Goal: Task Accomplishment & Management: Complete application form

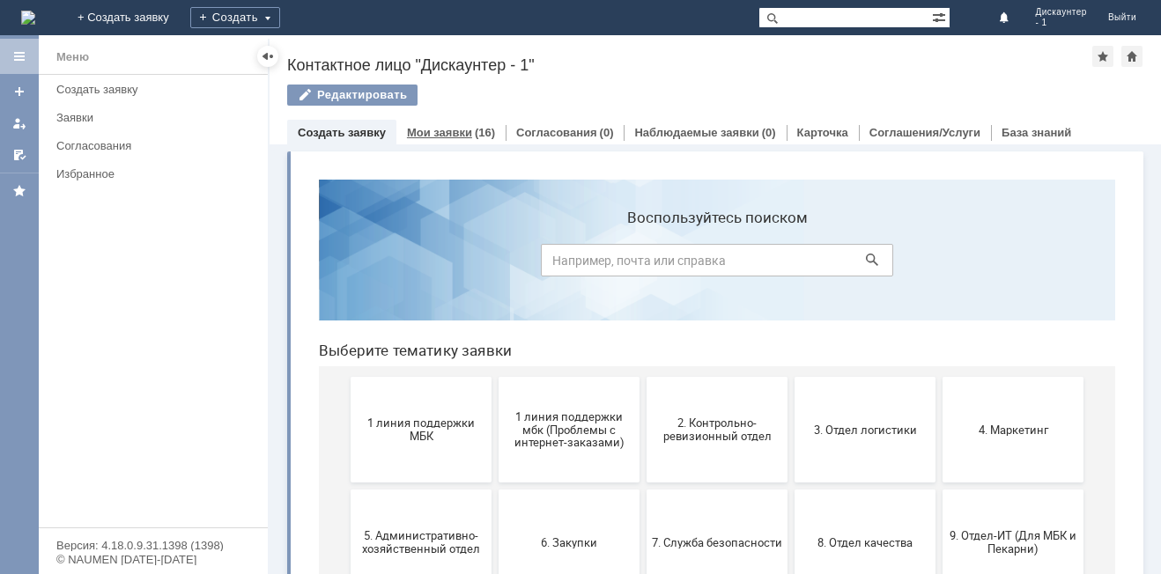
click at [467, 138] on link "Мои заявки" at bounding box center [439, 132] width 65 height 13
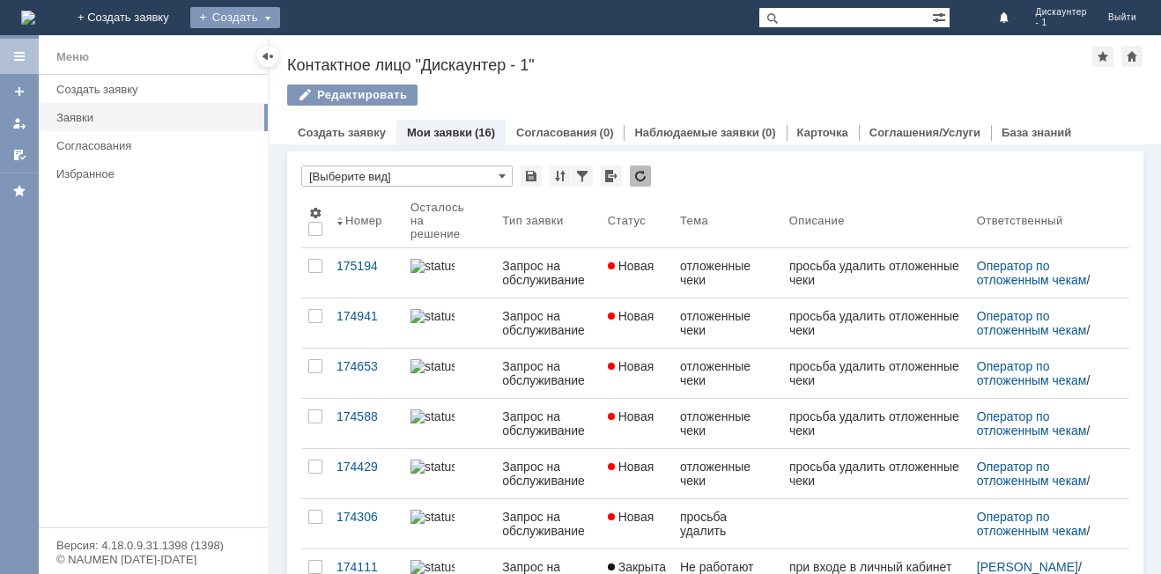
click at [280, 9] on div "Создать" at bounding box center [235, 17] width 90 height 21
click at [331, 41] on div "Заявка" at bounding box center [260, 53] width 141 height 28
click at [280, 21] on div "Создать" at bounding box center [235, 17] width 90 height 21
click at [328, 47] on link "Заявка" at bounding box center [261, 52] width 134 height 21
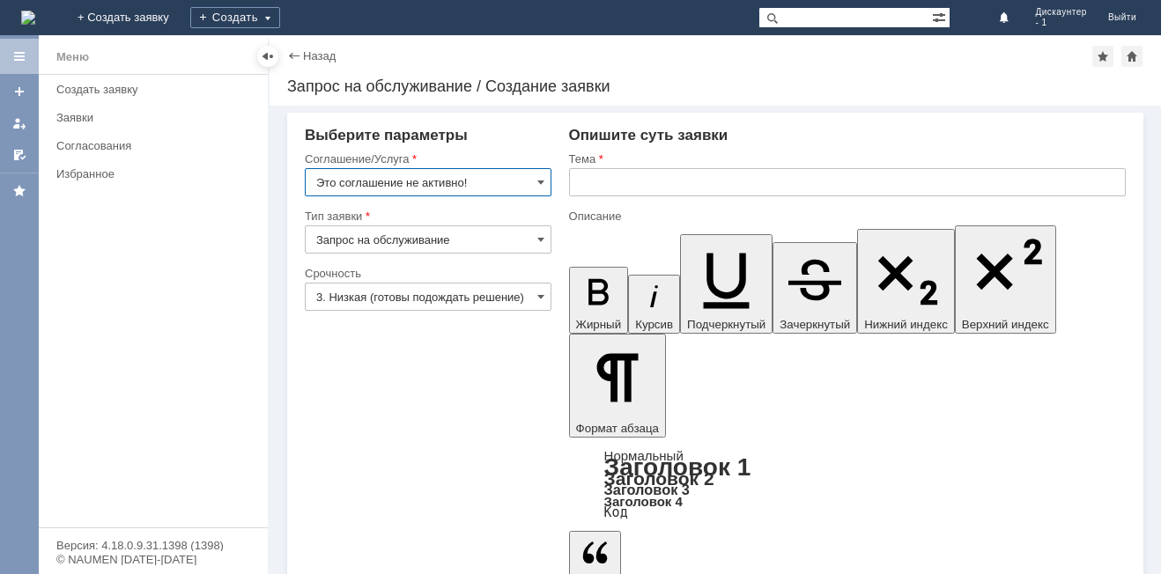
click at [535, 188] on input "Это соглашение не активно!" at bounding box center [428, 182] width 247 height 28
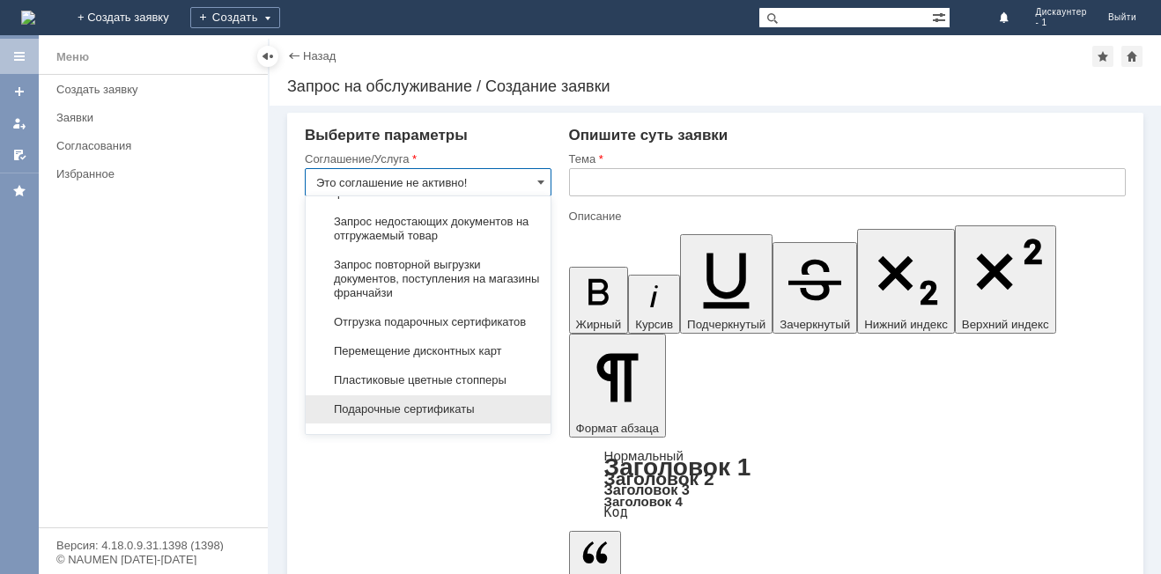
scroll to position [786, 0]
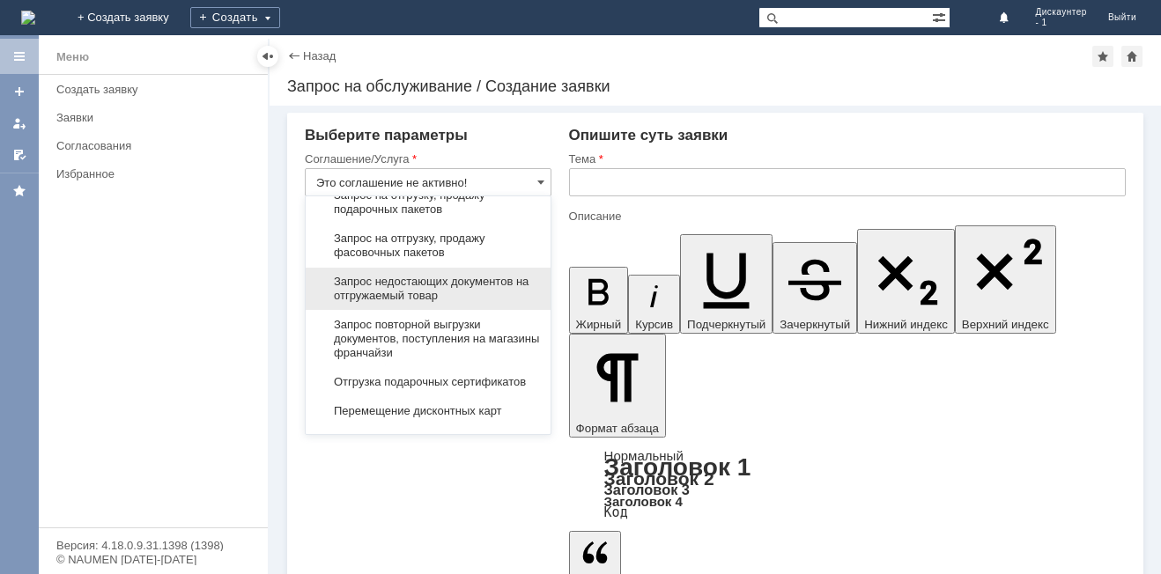
click at [485, 300] on span "Запрос недостающих документов на отгружаемый товар" at bounding box center [428, 289] width 224 height 28
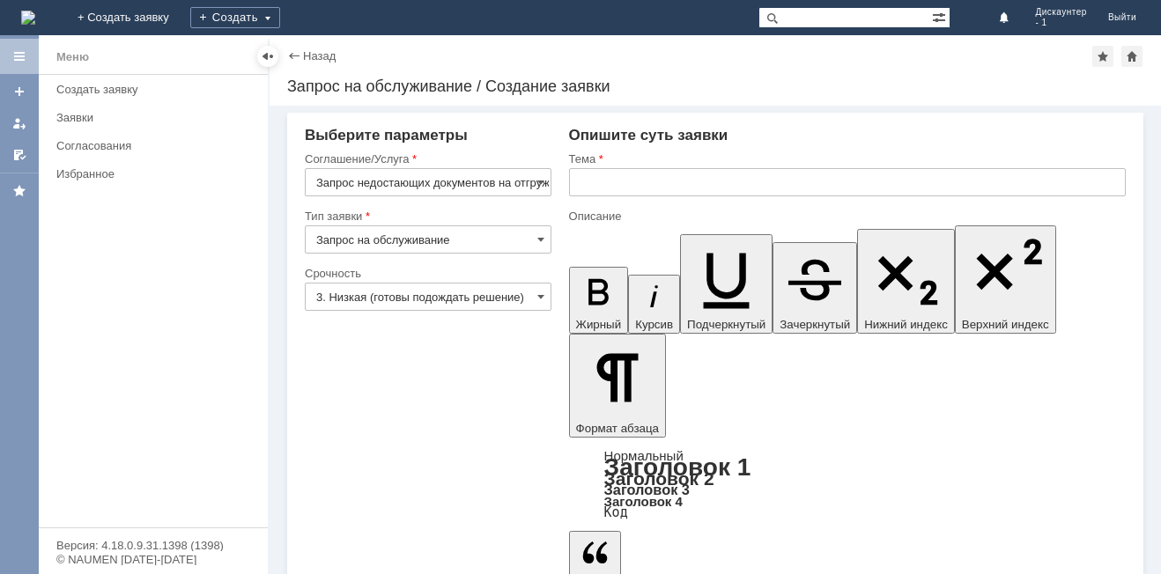
type input "Запрос недостающих документов на отгружаемый товар"
click at [441, 243] on input "Запрос на обслуживание" at bounding box center [428, 239] width 247 height 28
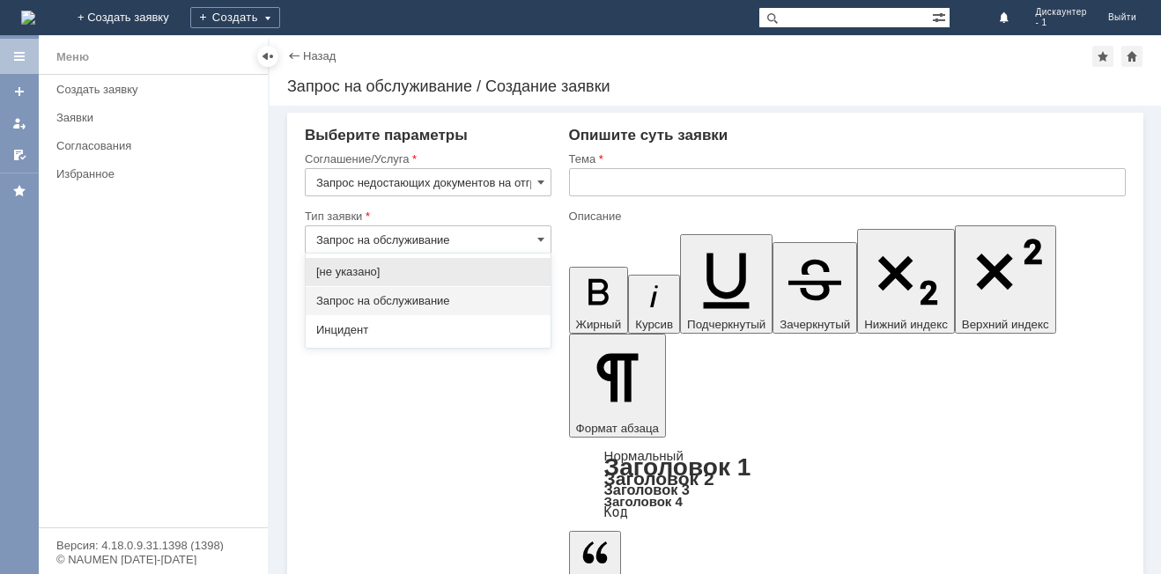
click at [424, 299] on span "Запрос на обслуживание" at bounding box center [428, 301] width 224 height 14
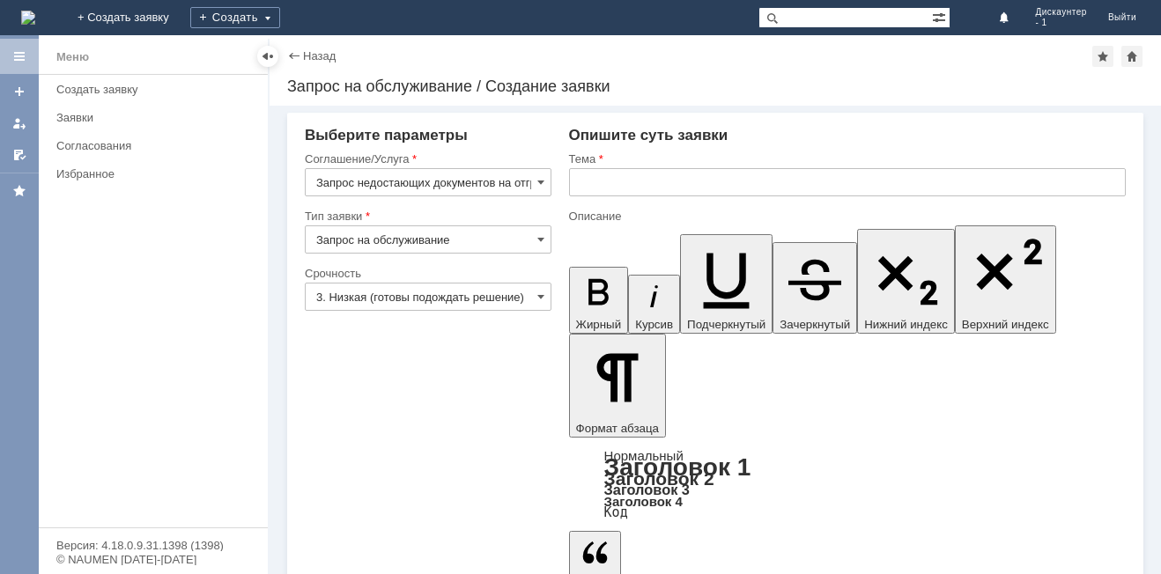
click at [420, 299] on input "3. Низкая (готовы подождать решение)" at bounding box center [428, 297] width 247 height 28
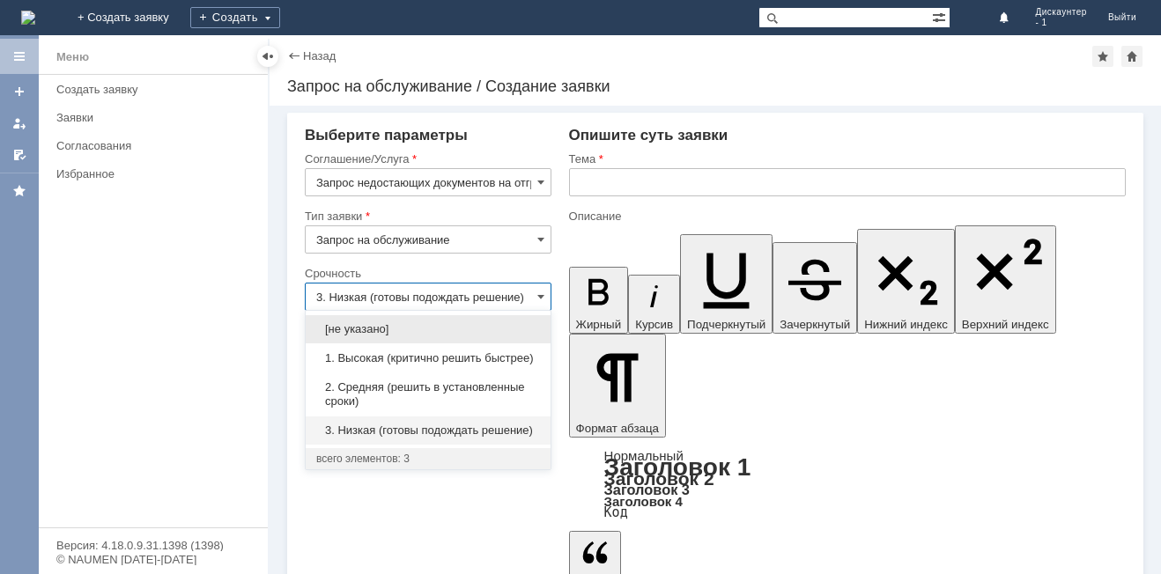
type input "Запрос на обслуживание"
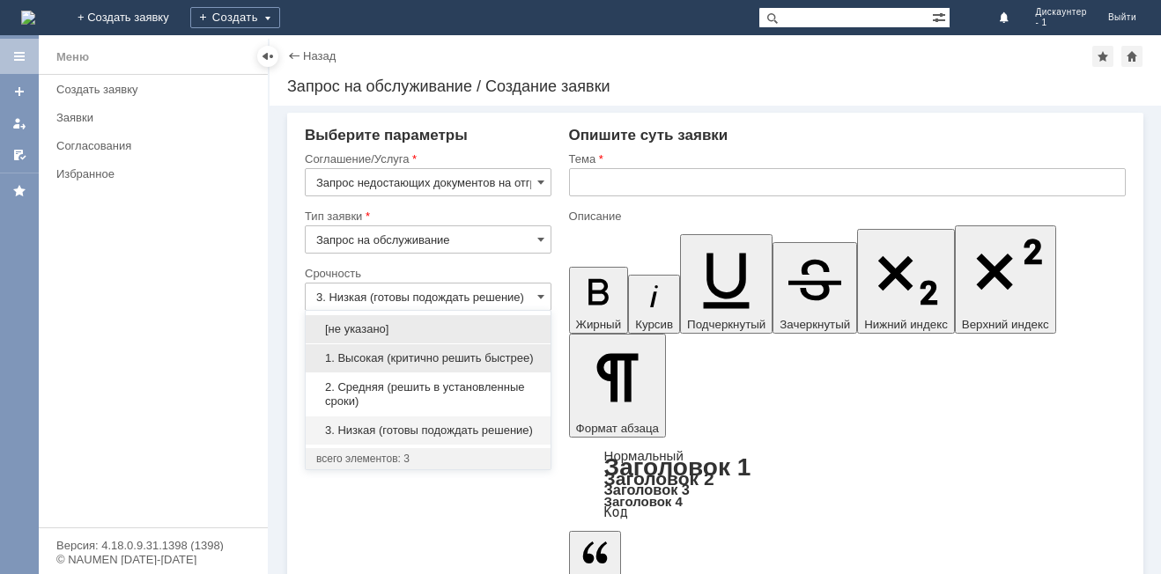
click at [422, 365] on div "1. Высокая (критично решить быстрее)" at bounding box center [428, 358] width 245 height 28
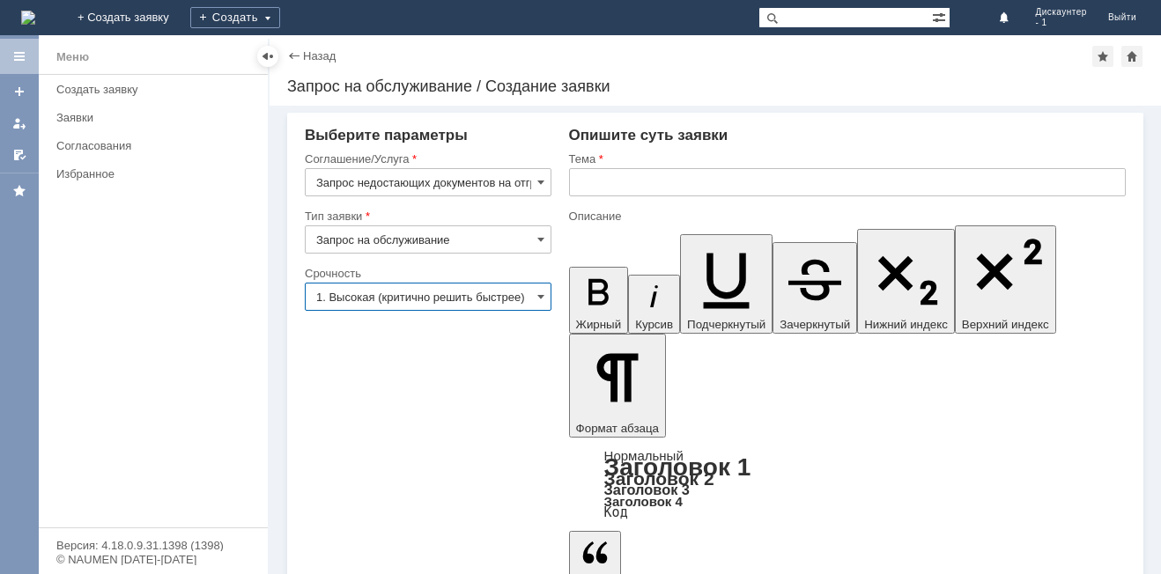
type input "1. Высокая (критично решить быстрее)"
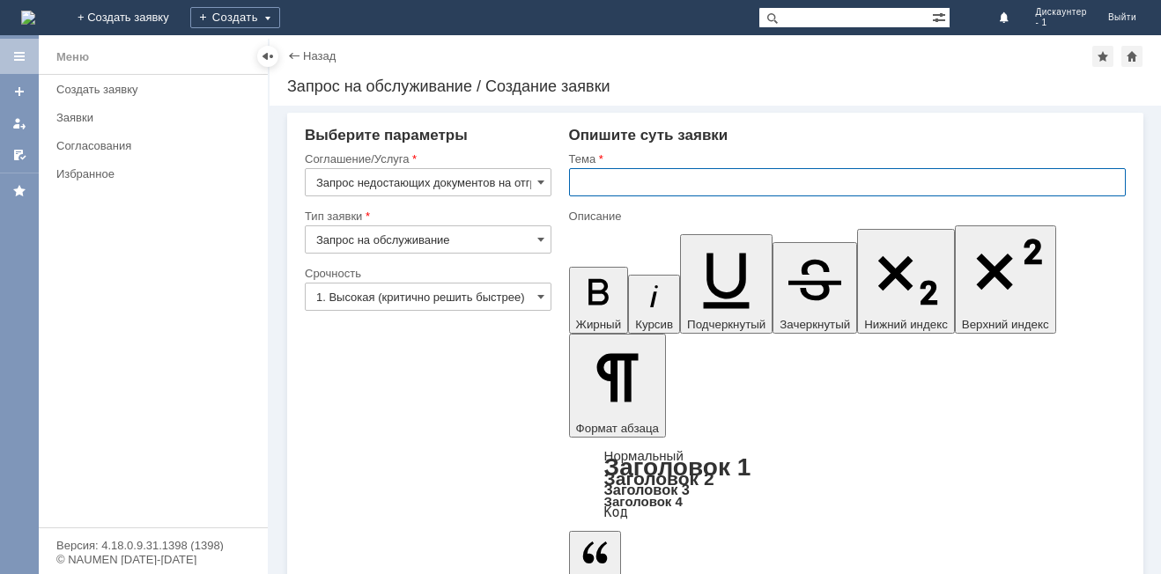
click at [634, 187] on input "text" at bounding box center [847, 182] width 557 height 28
type input "нет накладных на товар"
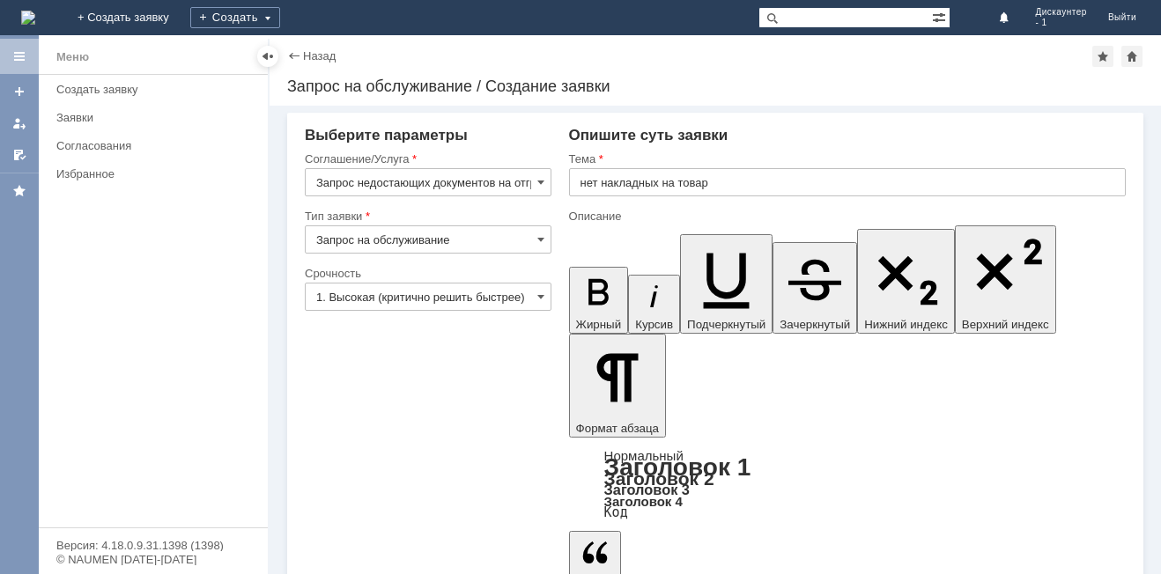
drag, startPoint x: 698, startPoint y: 4218, endPoint x: 638, endPoint y: 4229, distance: 61.0
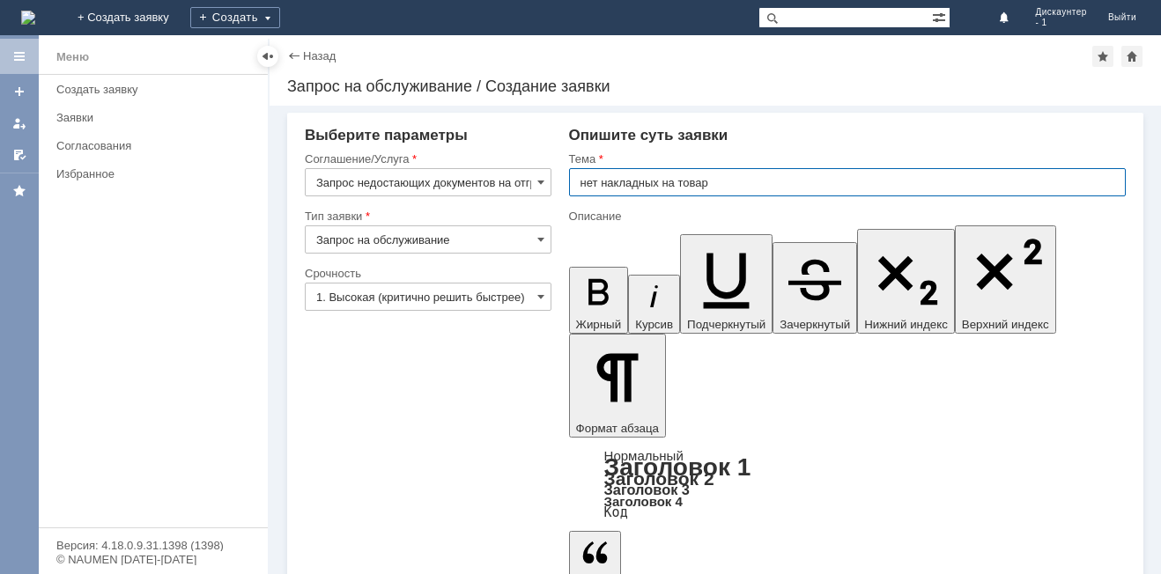
click at [760, 185] on input "нет накладных на товар" at bounding box center [847, 182] width 557 height 28
type input "нет накладных на товар со склада"
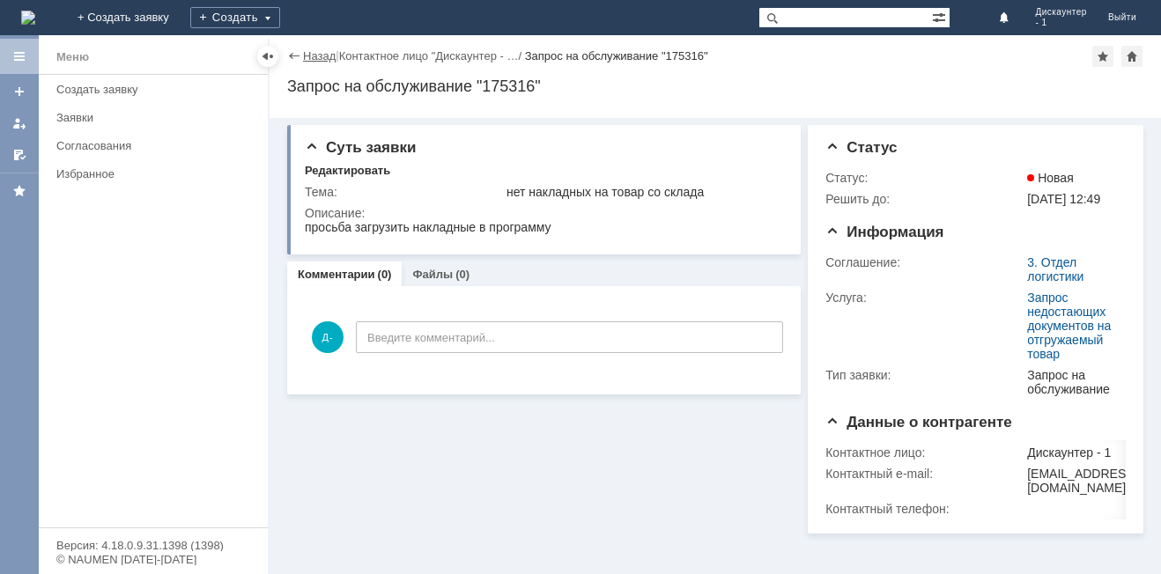
click at [315, 57] on link "Назад" at bounding box center [319, 55] width 33 height 13
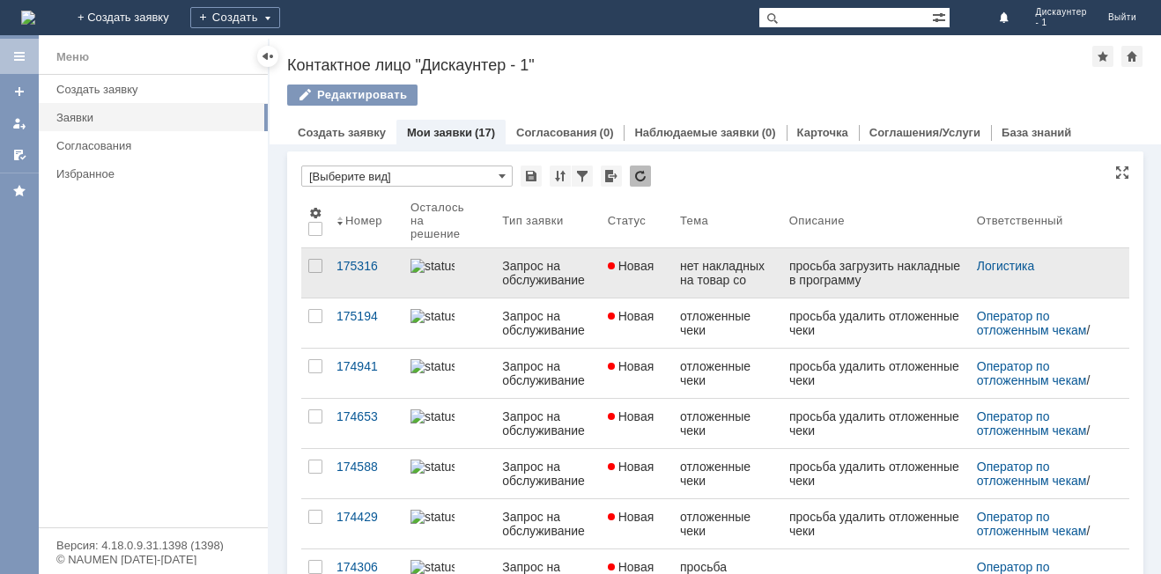
click at [594, 264] on link "Запрос на обслуживание" at bounding box center [547, 272] width 105 height 49
